Goal: Transaction & Acquisition: Purchase product/service

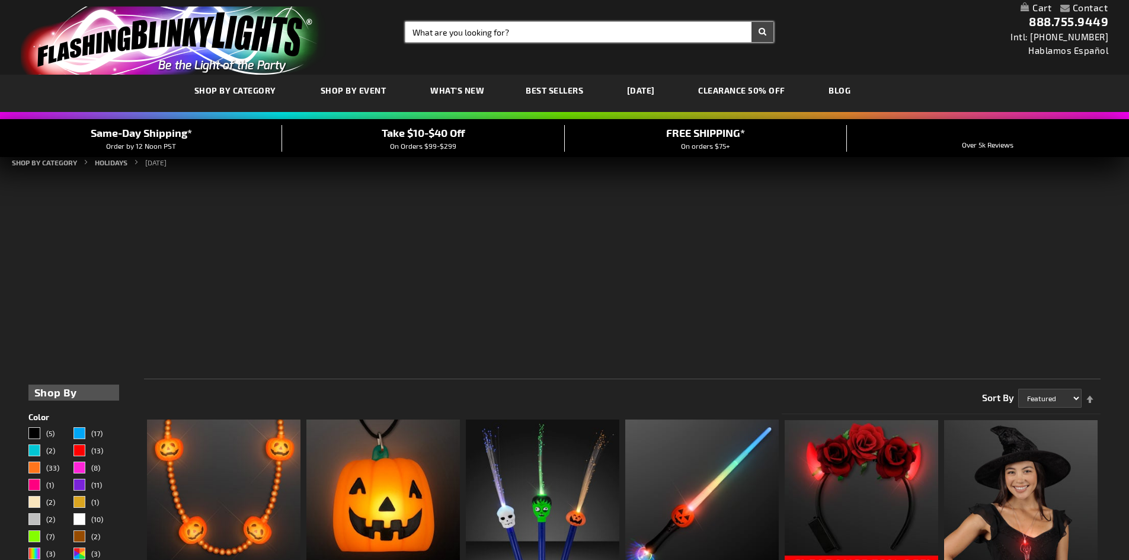
click at [436, 34] on input "Search" at bounding box center [589, 32] width 368 height 20
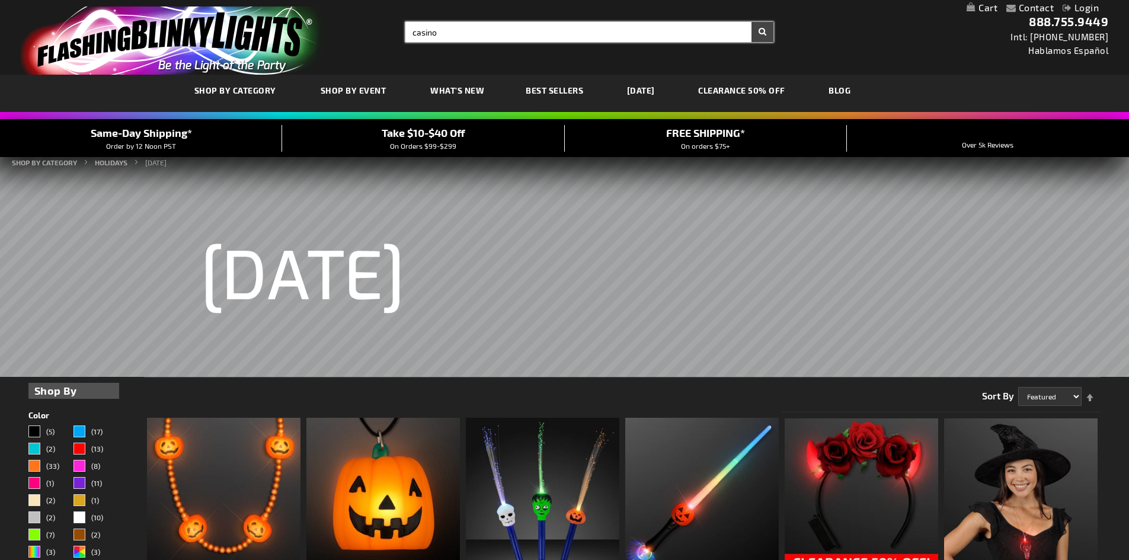
type input "casino"
click at [751, 22] on button "Search" at bounding box center [762, 32] width 22 height 20
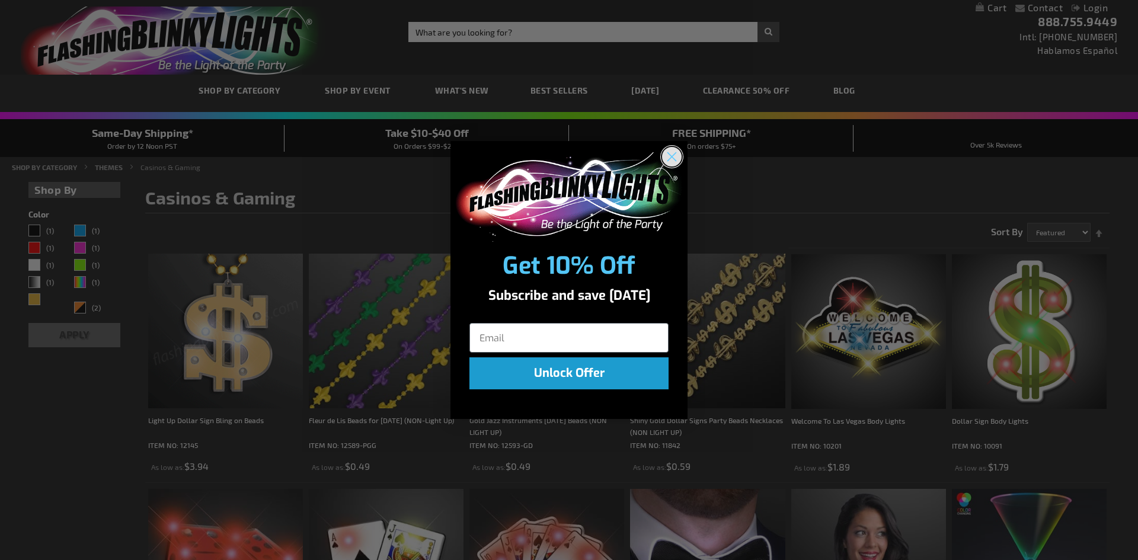
click at [673, 153] on circle "Close dialog" at bounding box center [672, 157] width 20 height 20
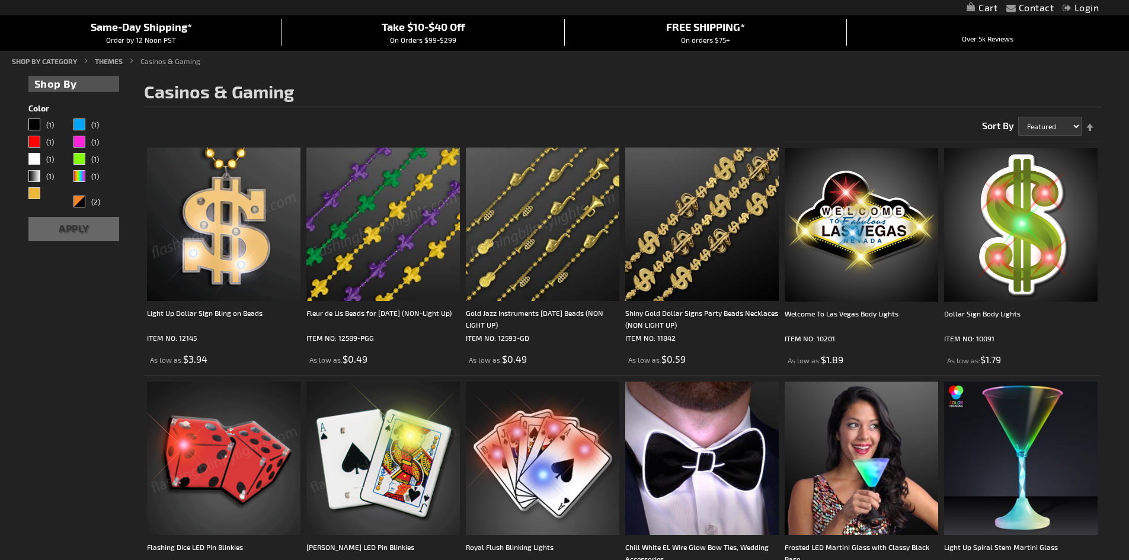
scroll to position [296, 0]
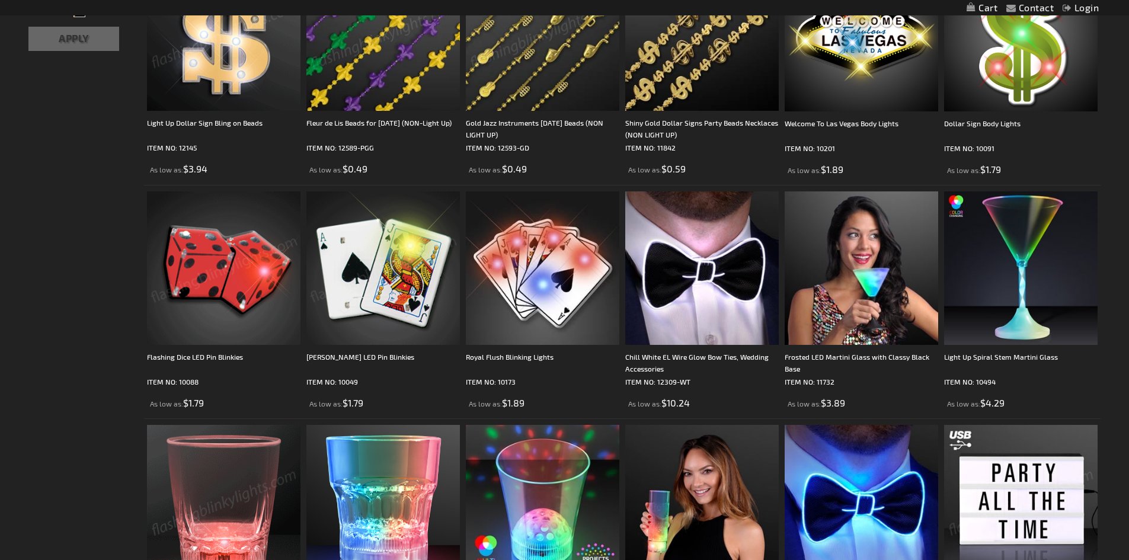
click at [257, 354] on div "Flashing Dice LED Pin Blinkies" at bounding box center [223, 363] width 153 height 24
